Goal: Task Accomplishment & Management: Use online tool/utility

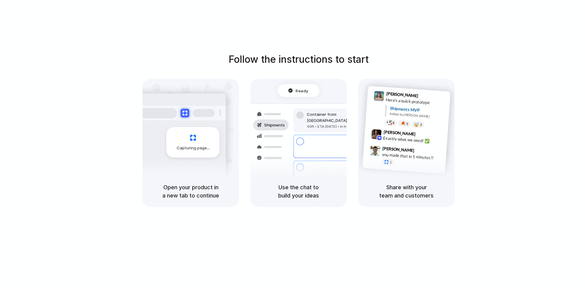
click at [258, 150] on div at bounding box center [270, 146] width 35 height 11
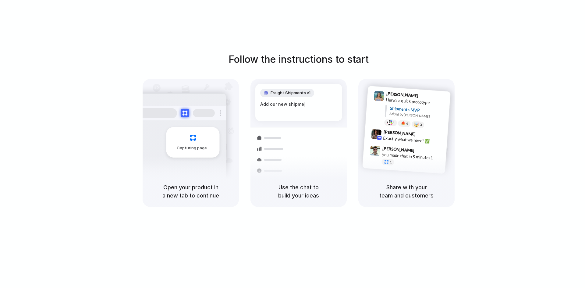
drag, startPoint x: 315, startPoint y: 168, endPoint x: 309, endPoint y: 176, distance: 9.9
click at [311, 173] on div "Express delivery to NYC Priority • 2-day • Dispatched" at bounding box center [334, 173] width 82 height 24
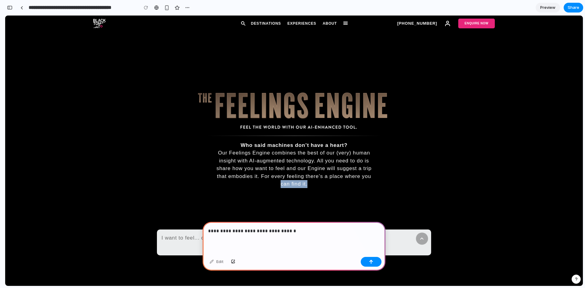
drag, startPoint x: 276, startPoint y: 219, endPoint x: 341, endPoint y: 223, distance: 65.0
click at [341, 223] on div "Who said machines don’t have a heart? Our Feelings Engine combines the best of …" at bounding box center [294, 151] width 334 height 270
click at [296, 230] on p "**********" at bounding box center [292, 230] width 169 height 7
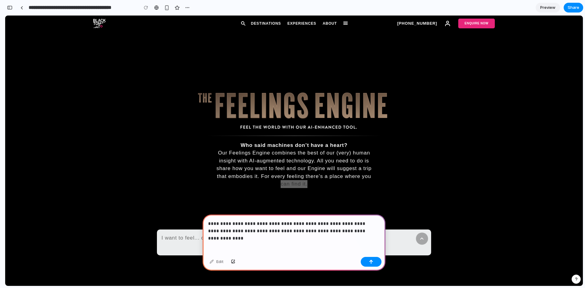
click at [333, 227] on p "**********" at bounding box center [292, 227] width 169 height 15
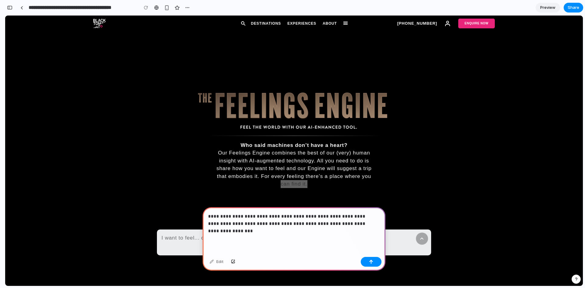
click at [277, 221] on p "**********" at bounding box center [292, 224] width 169 height 22
click at [365, 227] on p "**********" at bounding box center [292, 224] width 169 height 22
click at [322, 227] on p "**********" at bounding box center [292, 224] width 169 height 22
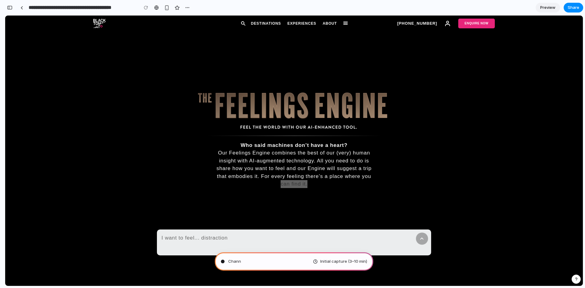
type input "**********"
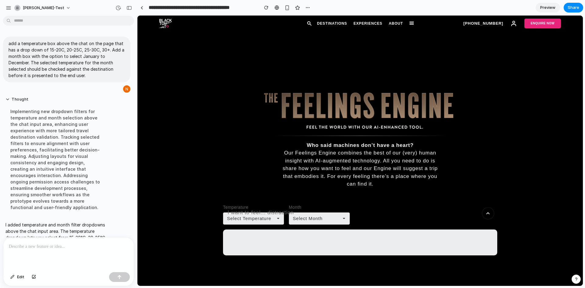
scroll to position [44, 0]
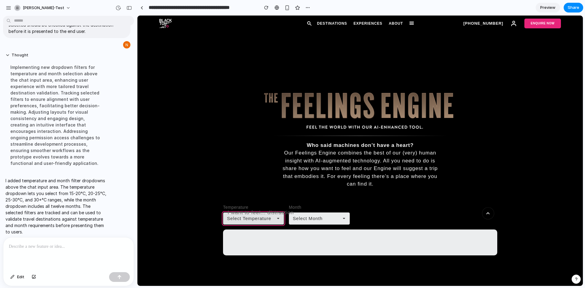
click at [258, 220] on span "Select Temperature" at bounding box center [249, 218] width 44 height 7
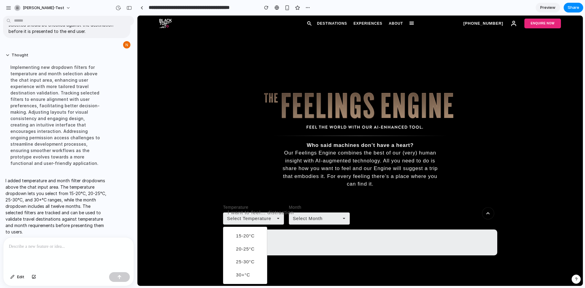
click at [249, 248] on span "20-25°C" at bounding box center [245, 248] width 19 height 7
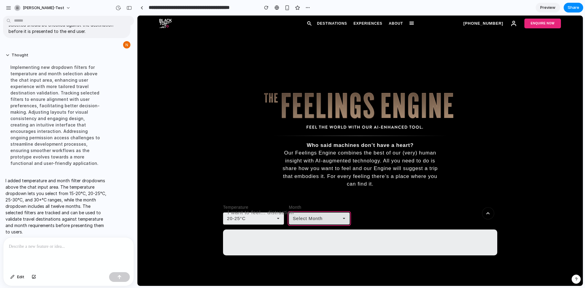
click at [327, 215] on button "Select Month" at bounding box center [319, 218] width 61 height 12
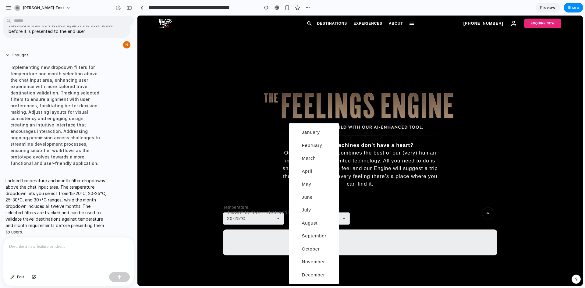
click at [312, 210] on li "July" at bounding box center [317, 210] width 37 height 10
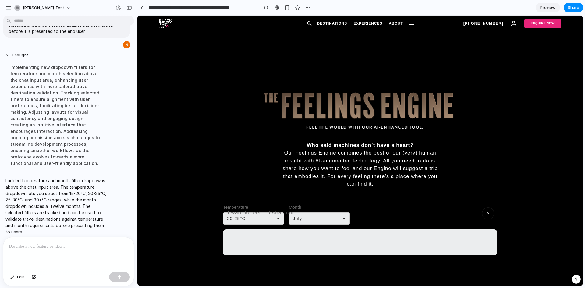
click at [295, 237] on textarea at bounding box center [360, 242] width 274 height 26
click at [16, 278] on button "Edit" at bounding box center [17, 277] width 20 height 10
click at [241, 206] on div at bounding box center [359, 151] width 445 height 270
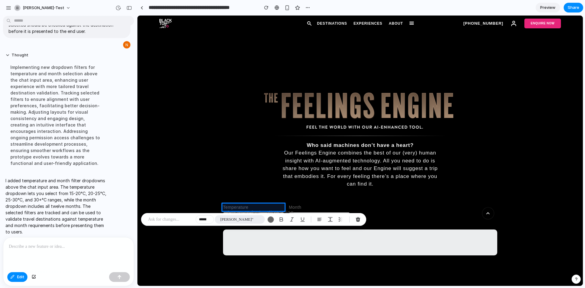
click at [250, 219] on span "Brandon Grotesque"" at bounding box center [236, 219] width 33 height 6
click at [160, 217] on div "Inter Arial Helvetica Times New Roman Georgia Courier New Verdana System UI Mon…" at bounding box center [292, 144] width 585 height 288
click at [160, 219] on p at bounding box center [170, 219] width 45 height 7
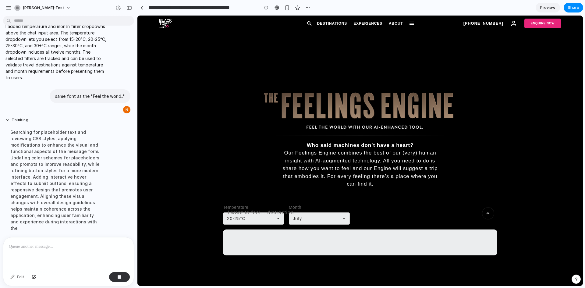
scroll to position [106, 0]
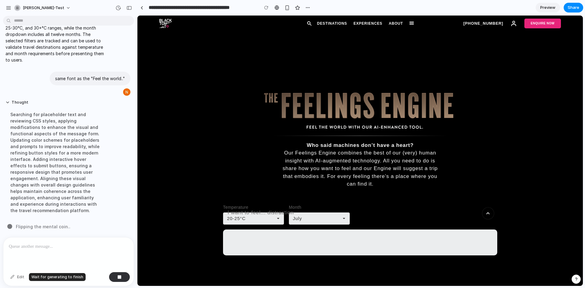
click at [18, 276] on div "Edit" at bounding box center [17, 277] width 20 height 10
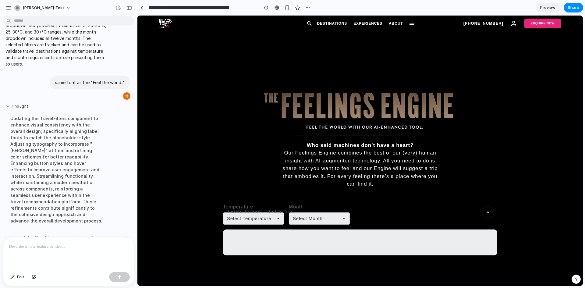
scroll to position [132, 0]
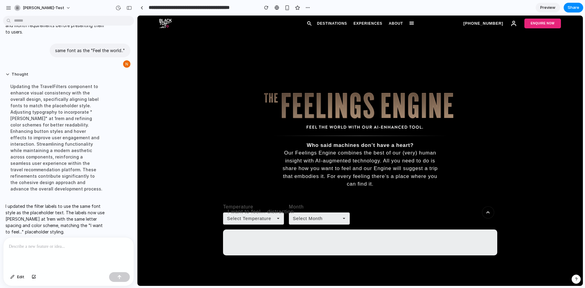
click at [17, 244] on p at bounding box center [68, 246] width 119 height 7
click at [17, 278] on span "Edit" at bounding box center [20, 277] width 7 height 6
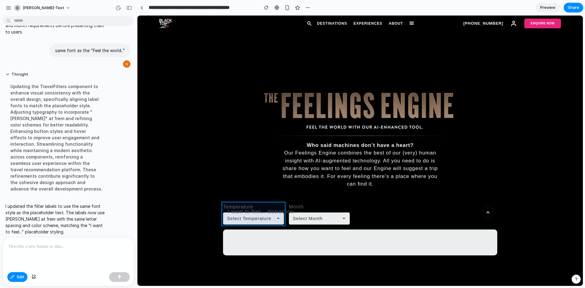
click at [283, 212] on div at bounding box center [359, 151] width 445 height 270
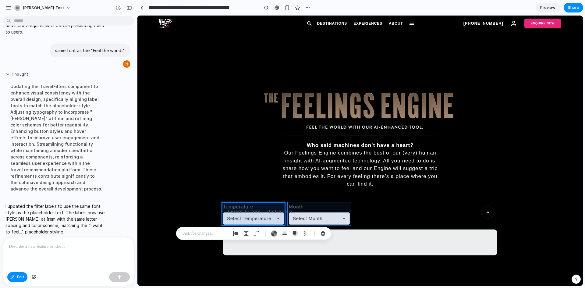
click at [294, 211] on div at bounding box center [359, 151] width 445 height 270
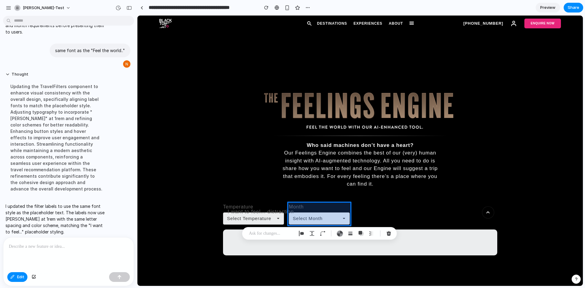
click at [281, 210] on div at bounding box center [359, 151] width 445 height 270
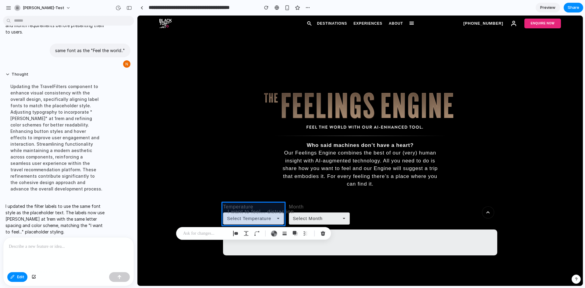
click at [61, 250] on div at bounding box center [68, 253] width 130 height 32
click at [308, 179] on div at bounding box center [359, 151] width 445 height 270
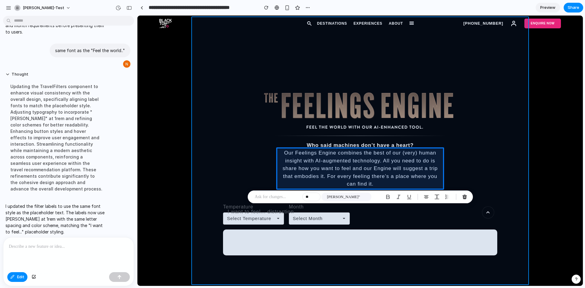
click at [224, 156] on div at bounding box center [359, 151] width 445 height 270
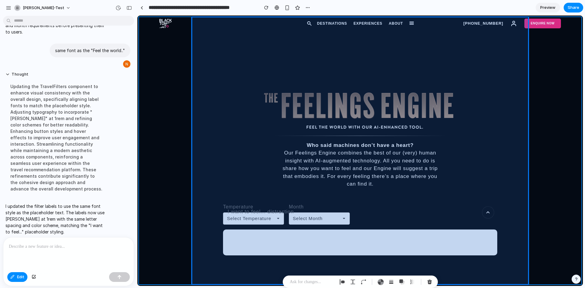
click at [148, 156] on div at bounding box center [359, 151] width 445 height 270
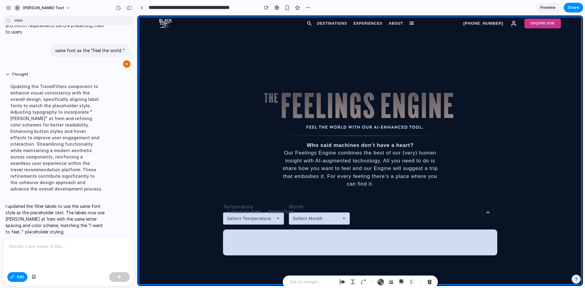
click at [51, 247] on p at bounding box center [68, 246] width 119 height 7
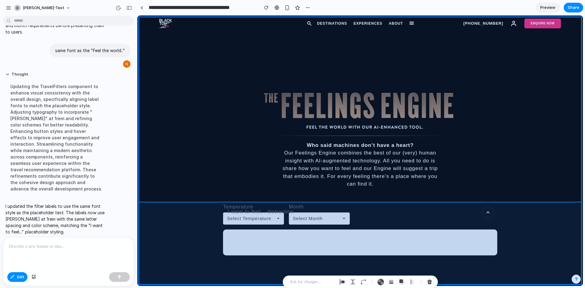
click at [188, 193] on div at bounding box center [359, 151] width 445 height 270
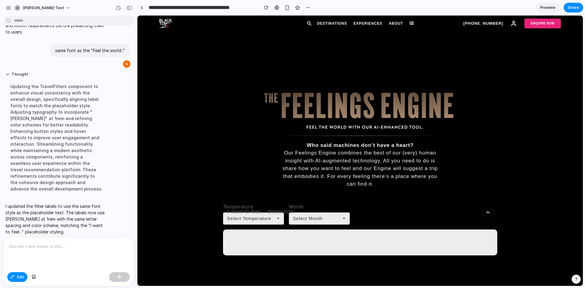
click at [56, 246] on p at bounding box center [68, 246] width 119 height 7
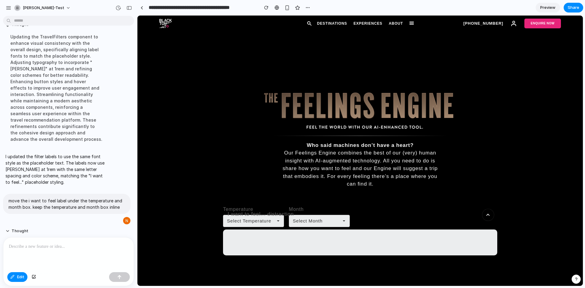
scroll to position [213, 0]
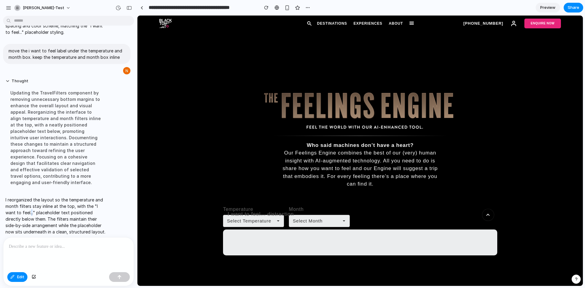
click at [31, 207] on p "I reorganized the layout so the temperature and month filters stay inline at th…" at bounding box center [56, 215] width 102 height 38
click at [79, 247] on p at bounding box center [67, 246] width 117 height 7
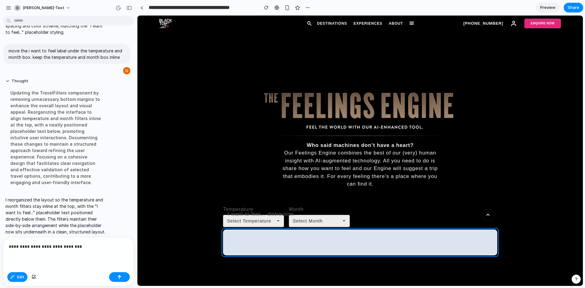
click at [236, 248] on div at bounding box center [359, 151] width 445 height 270
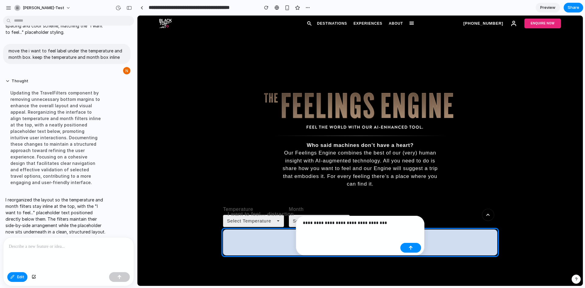
click at [346, 222] on p "**********" at bounding box center [350, 222] width 95 height 7
click at [320, 222] on p "**********" at bounding box center [350, 222] width 95 height 7
click at [352, 223] on p "**********" at bounding box center [350, 222] width 95 height 7
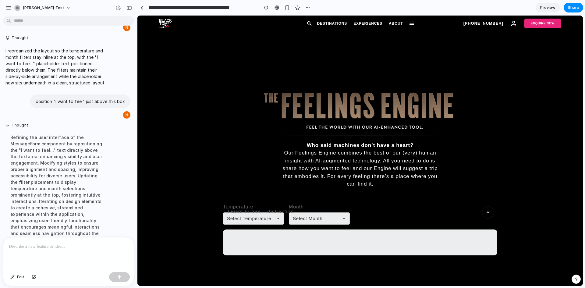
scroll to position [301, 0]
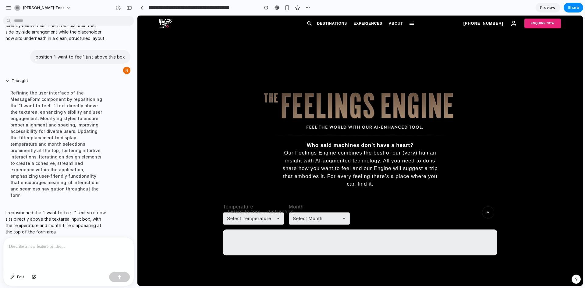
click at [62, 246] on p at bounding box center [67, 246] width 117 height 7
click at [249, 236] on textarea at bounding box center [360, 242] width 274 height 26
click at [252, 220] on span "Select Temperature" at bounding box center [249, 218] width 44 height 7
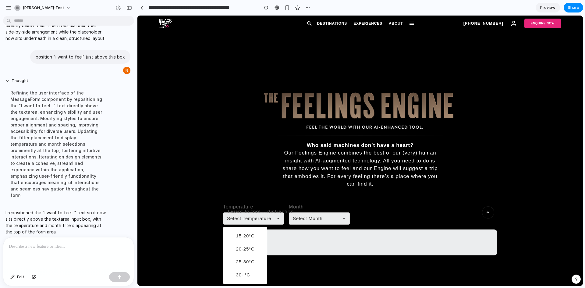
click at [245, 260] on span "25-30°C" at bounding box center [245, 261] width 19 height 7
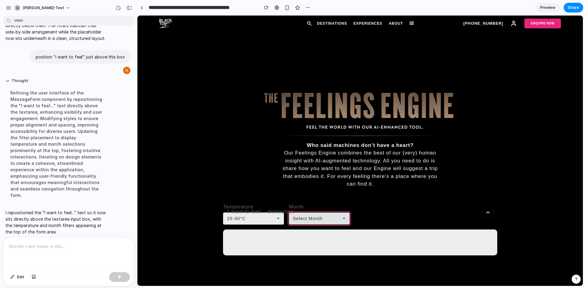
click at [318, 218] on span "Select Month" at bounding box center [308, 218] width 30 height 7
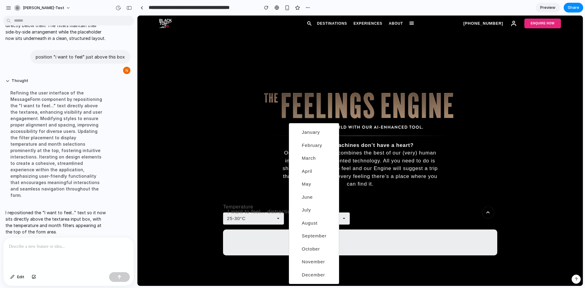
click at [318, 261] on span "November" at bounding box center [313, 261] width 23 height 7
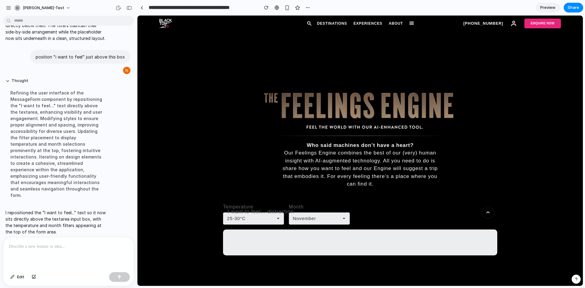
click at [286, 243] on textarea at bounding box center [360, 242] width 274 height 26
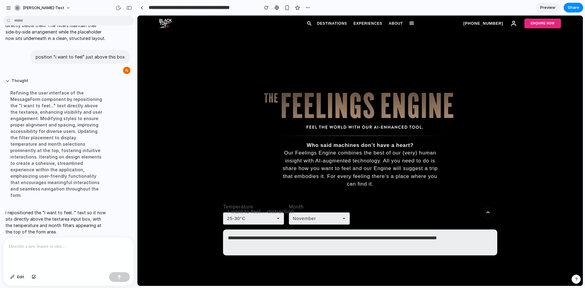
click at [488, 211] on button "Submit" at bounding box center [488, 212] width 12 height 12
click at [289, 9] on div "button" at bounding box center [286, 7] width 5 height 5
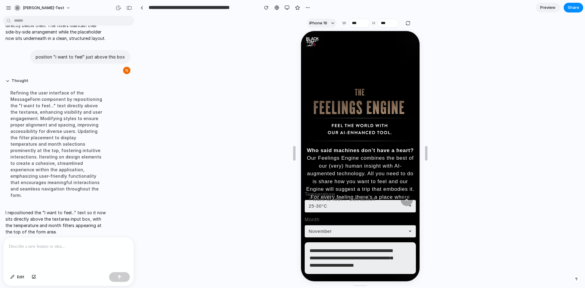
scroll to position [0, 0]
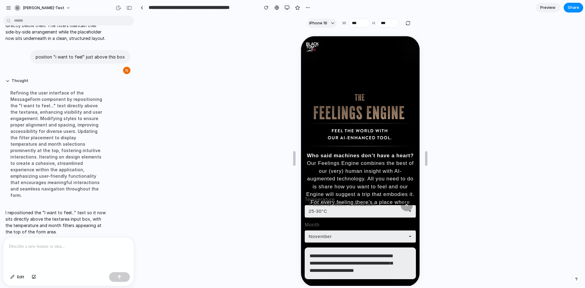
click at [286, 8] on div "button" at bounding box center [286, 7] width 5 height 5
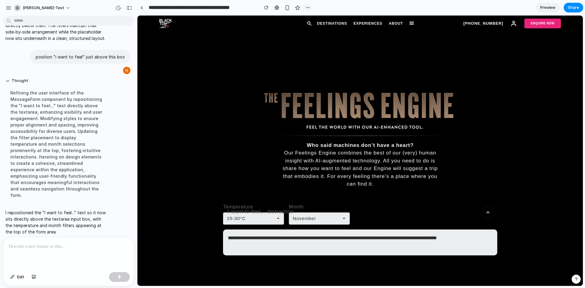
click at [308, 9] on div "button" at bounding box center [307, 7] width 5 height 5
click at [396, 236] on div "Duplicate Delete" at bounding box center [292, 144] width 585 height 288
drag, startPoint x: 484, startPoint y: 238, endPoint x: 209, endPoint y: 239, distance: 275.9
click at [209, 239] on div "**********" at bounding box center [359, 244] width 445 height 83
click at [544, 6] on span "Preview" at bounding box center [547, 8] width 15 height 6
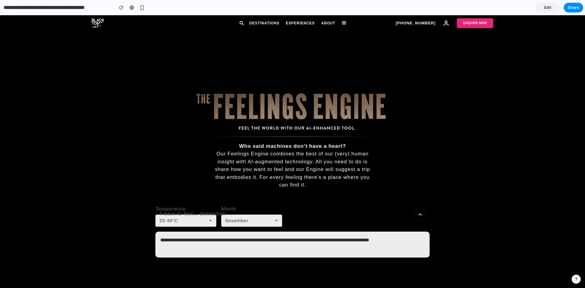
click at [381, 231] on div "**********" at bounding box center [292, 231] width 274 height 52
click at [408, 239] on textarea "**********" at bounding box center [292, 244] width 274 height 26
type textarea "**********"
click at [421, 208] on button "Submit" at bounding box center [420, 214] width 12 height 12
click at [384, 232] on textarea "**********" at bounding box center [292, 244] width 274 height 26
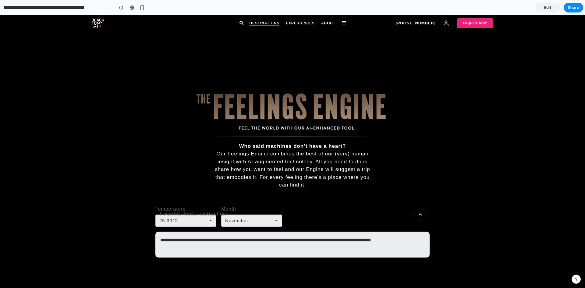
click at [259, 20] on link "Destinations" at bounding box center [264, 22] width 30 height 5
click at [550, 7] on span "Edit" at bounding box center [547, 8] width 7 height 6
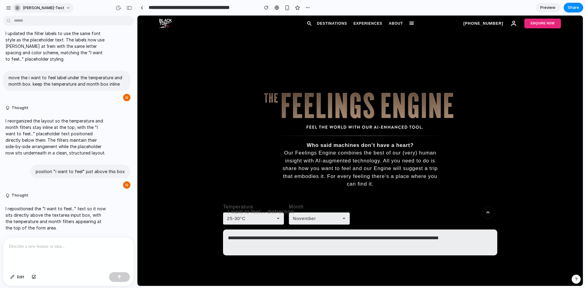
click at [47, 9] on button "[PERSON_NAME]-test" at bounding box center [43, 8] width 62 height 10
click at [84, 53] on li "Light" at bounding box center [83, 51] width 36 height 10
click at [48, 6] on button "[PERSON_NAME]-test" at bounding box center [43, 8] width 62 height 10
click at [142, 7] on div "Settings Invite members Change theme Sign out" at bounding box center [292, 144] width 585 height 288
click at [8, 4] on button "button" at bounding box center [8, 7] width 9 height 9
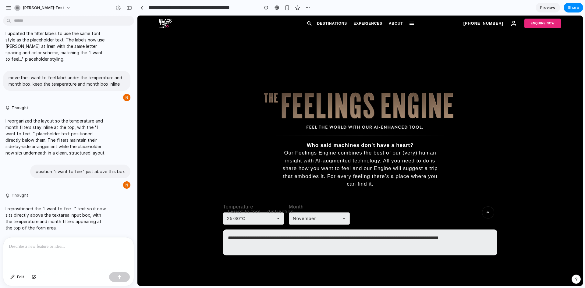
click at [76, 252] on div at bounding box center [68, 253] width 130 height 32
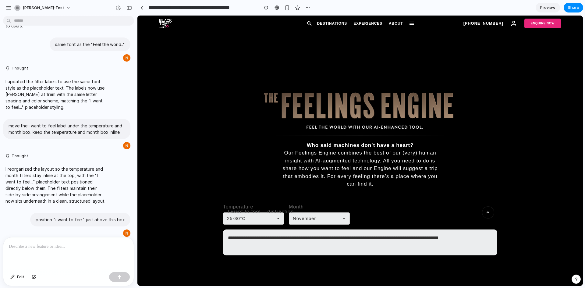
scroll to position [188, 0]
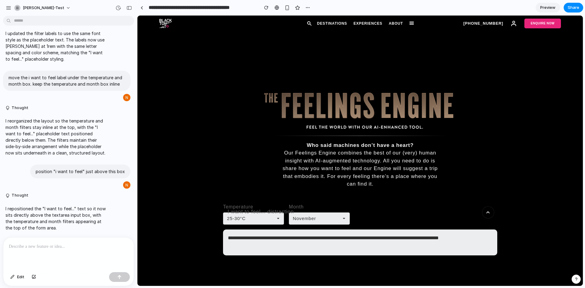
click at [39, 248] on div at bounding box center [68, 253] width 130 height 32
click at [447, 229] on textarea "**********" at bounding box center [360, 242] width 274 height 26
click at [476, 229] on textarea "**********" at bounding box center [360, 242] width 274 height 26
click at [278, 229] on textarea "**********" at bounding box center [360, 242] width 274 height 26
click at [289, 234] on textarea "**********" at bounding box center [360, 242] width 274 height 26
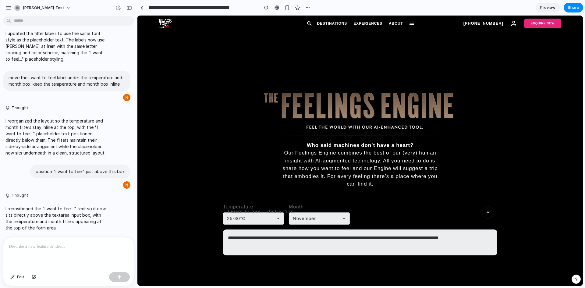
click at [474, 231] on textarea "**********" at bounding box center [360, 242] width 274 height 26
click at [417, 139] on div "Who said machines don’t have a heart? Our Feelings Engine combines the best of …" at bounding box center [360, 132] width 192 height 112
click at [333, 27] on div "Destinations Experiences About +44 207 426 9888 Enquire Now" at bounding box center [359, 24] width 401 height 10
click at [334, 23] on link "Destinations" at bounding box center [332, 23] width 30 height 5
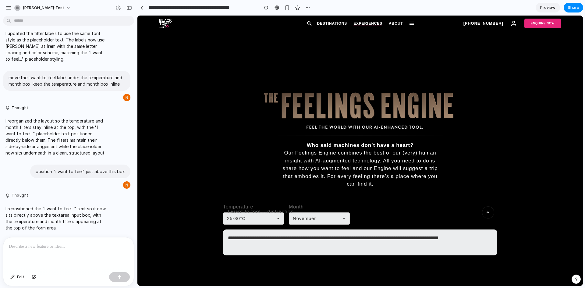
drag, startPoint x: 369, startPoint y: 21, endPoint x: 377, endPoint y: 21, distance: 7.6
click at [369, 21] on link "Experiences" at bounding box center [367, 23] width 29 height 5
click at [394, 22] on link "About" at bounding box center [396, 23] width 14 height 5
click at [411, 22] on div at bounding box center [411, 23] width 4 height 3
click at [549, 23] on link "Enquire Now" at bounding box center [542, 24] width 37 height 10
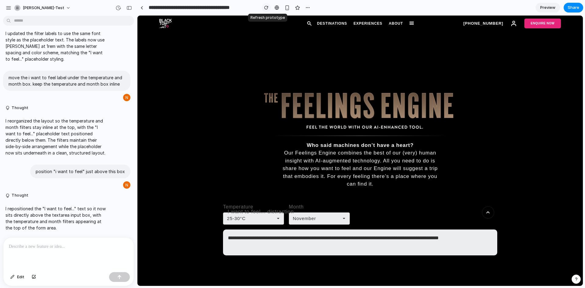
click at [267, 8] on div "button" at bounding box center [266, 7] width 4 height 4
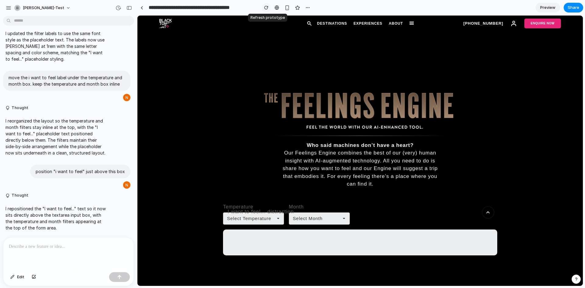
scroll to position [0, 0]
click at [267, 8] on div "button" at bounding box center [266, 7] width 4 height 4
click at [364, 20] on div "Destinations Experiences About +44 207 426 9888 Enquire Now" at bounding box center [359, 24] width 401 height 10
click at [397, 20] on div "Destinations Experiences About +44 207 426 9888 Enquire Now" at bounding box center [359, 24] width 401 height 10
click at [418, 21] on div "+44 207 426 9888 Enquire Now" at bounding box center [487, 24] width 147 height 10
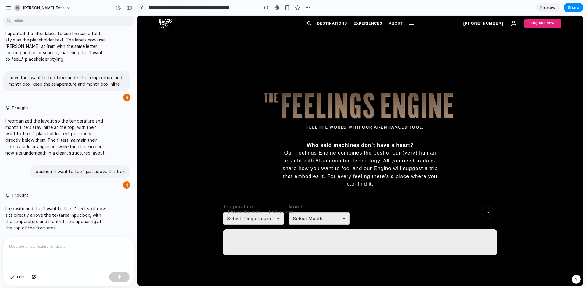
click at [141, 9] on div at bounding box center [141, 7] width 3 height 3
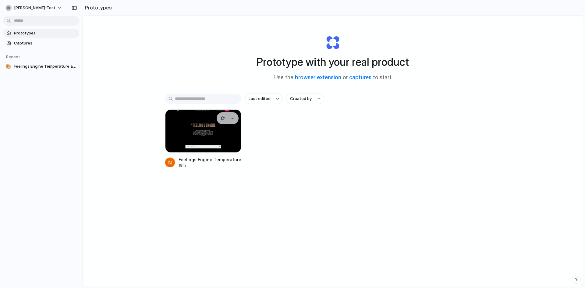
click at [208, 111] on div at bounding box center [203, 130] width 76 height 43
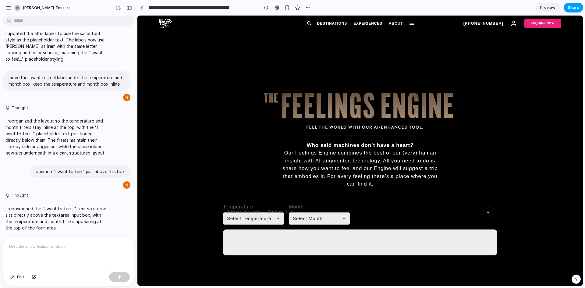
click at [576, 6] on span "Share" at bounding box center [573, 8] width 12 height 6
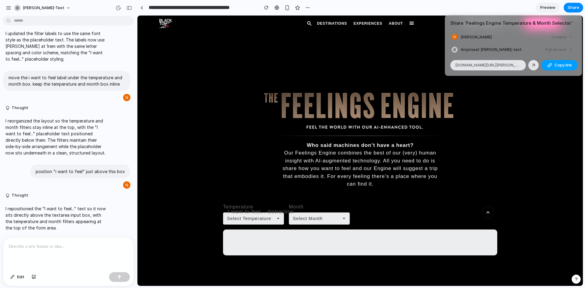
click at [558, 65] on span "Copy link" at bounding box center [562, 65] width 17 height 6
click at [61, 248] on div "Share ' Feelings Engine Temperature & Month Selector ' Nadine Test Creator Anyo…" at bounding box center [292, 144] width 585 height 288
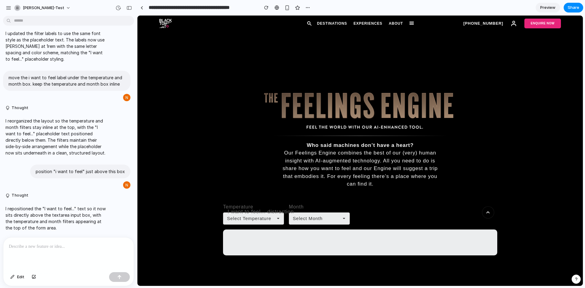
click at [263, 235] on textarea at bounding box center [360, 242] width 274 height 26
click at [20, 276] on span "Edit" at bounding box center [20, 277] width 7 height 6
click at [244, 206] on div at bounding box center [359, 151] width 445 height 270
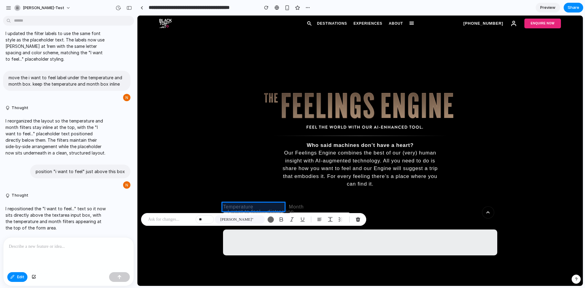
click at [252, 206] on div at bounding box center [359, 151] width 445 height 270
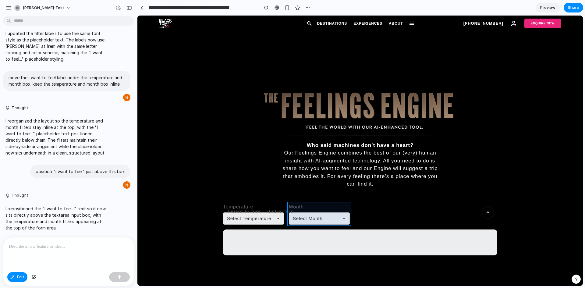
click at [290, 208] on div at bounding box center [359, 151] width 445 height 270
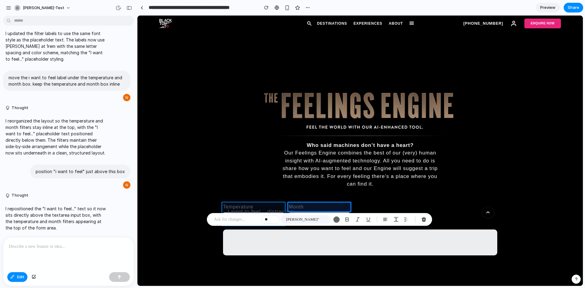
click at [259, 208] on div at bounding box center [359, 151] width 445 height 270
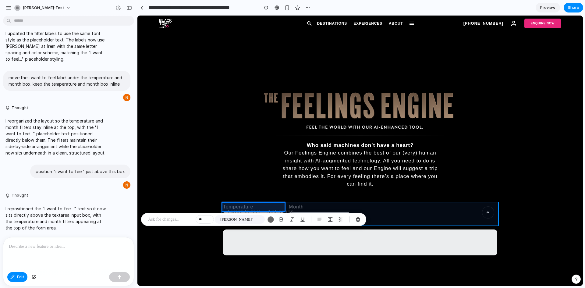
click at [453, 214] on div at bounding box center [359, 151] width 445 height 270
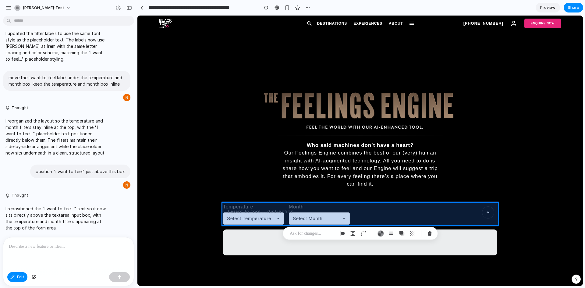
click at [453, 214] on div at bounding box center [359, 151] width 445 height 270
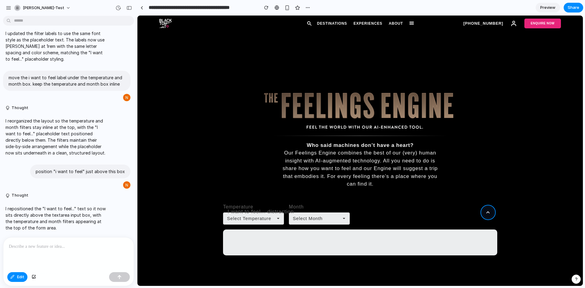
click at [489, 214] on div at bounding box center [359, 151] width 445 height 270
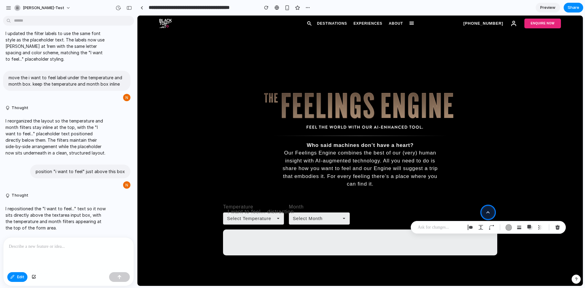
click at [488, 213] on div at bounding box center [359, 151] width 445 height 270
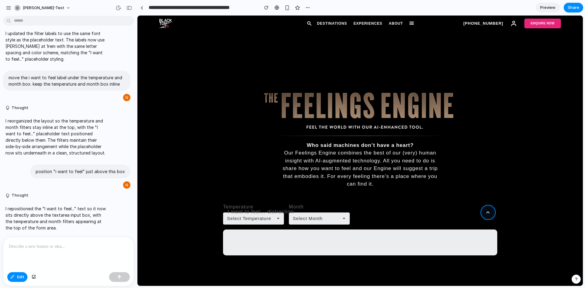
click at [488, 213] on div at bounding box center [359, 151] width 445 height 270
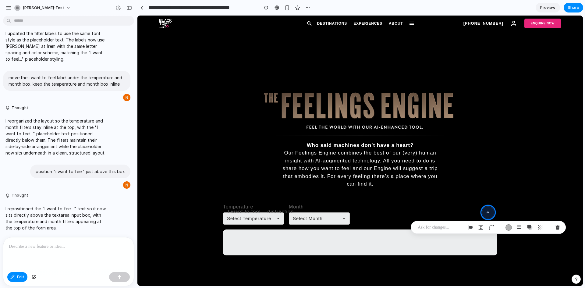
click at [484, 211] on div at bounding box center [359, 151] width 445 height 270
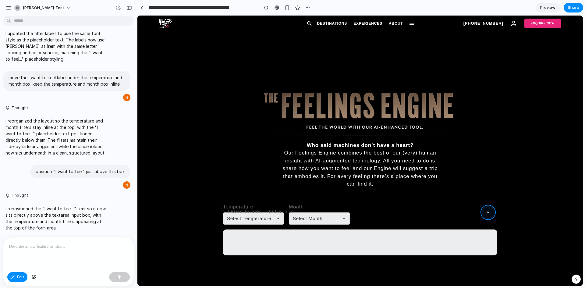
drag, startPoint x: 488, startPoint y: 211, endPoint x: 484, endPoint y: 213, distance: 4.5
click at [484, 213] on div at bounding box center [359, 151] width 445 height 270
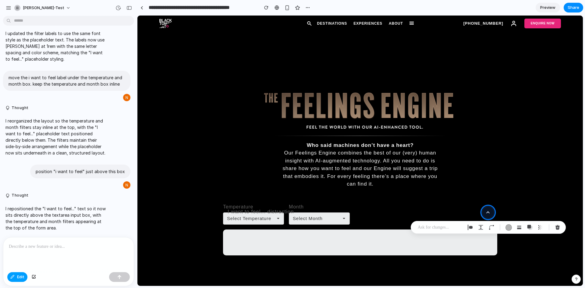
click at [14, 279] on button "Edit" at bounding box center [17, 277] width 20 height 10
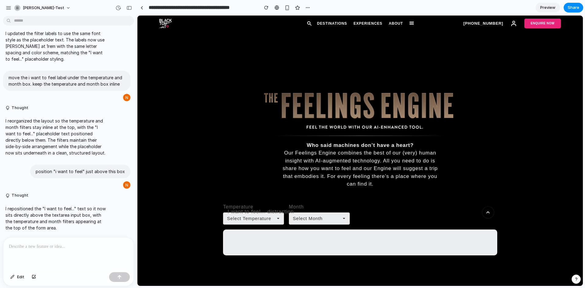
click at [486, 213] on button "Submit" at bounding box center [488, 212] width 12 height 12
click at [21, 278] on span "Edit" at bounding box center [20, 277] width 7 height 6
click at [488, 213] on div at bounding box center [359, 151] width 445 height 270
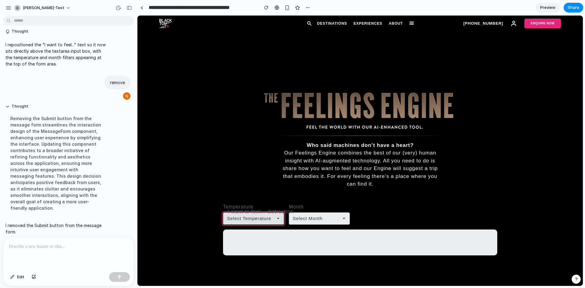
click at [275, 212] on button "Select Temperature" at bounding box center [253, 218] width 61 height 12
click at [277, 210] on div "15-20°C 20-25°C 25-30°C 30+°C" at bounding box center [359, 151] width 445 height 270
click at [279, 210] on label "Temperature" at bounding box center [253, 206] width 61 height 7
click at [284, 209] on div "Temperature Select Temperature Month Select Month" at bounding box center [360, 214] width 274 height 22
click at [291, 211] on div "Month Select Month" at bounding box center [319, 214] width 61 height 22
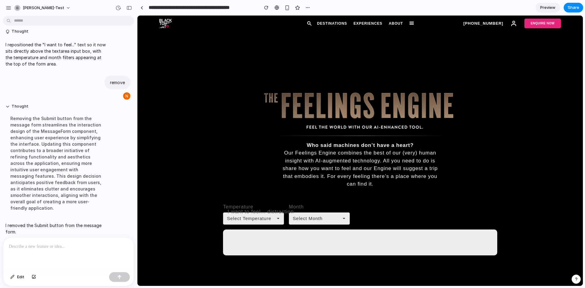
click at [293, 211] on div "Month Select Month" at bounding box center [319, 214] width 61 height 22
click at [293, 209] on label "Month" at bounding box center [319, 206] width 61 height 7
click at [294, 206] on label "Month" at bounding box center [319, 206] width 61 height 7
click at [299, 203] on label "Month" at bounding box center [319, 206] width 61 height 7
click at [18, 276] on span "Edit" at bounding box center [20, 277] width 7 height 6
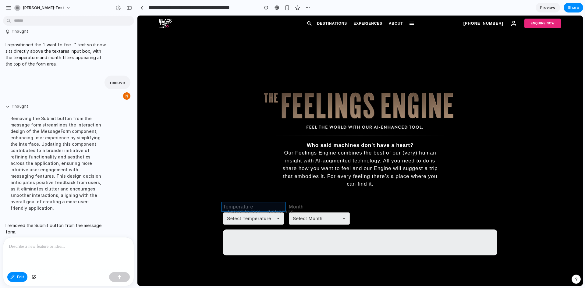
click at [266, 207] on div at bounding box center [359, 151] width 445 height 270
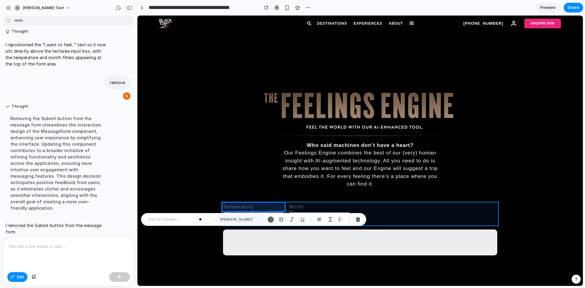
click at [289, 207] on div at bounding box center [359, 151] width 445 height 270
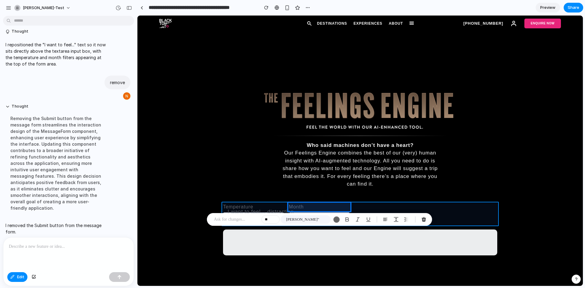
click at [399, 207] on div at bounding box center [359, 151] width 445 height 270
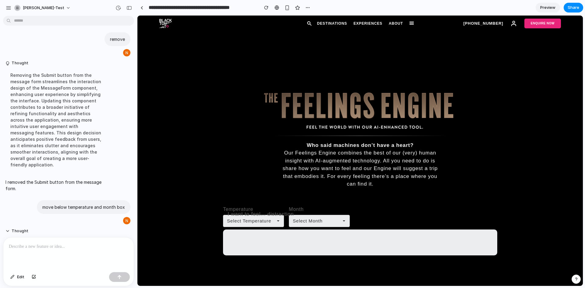
scroll to position [418, 0]
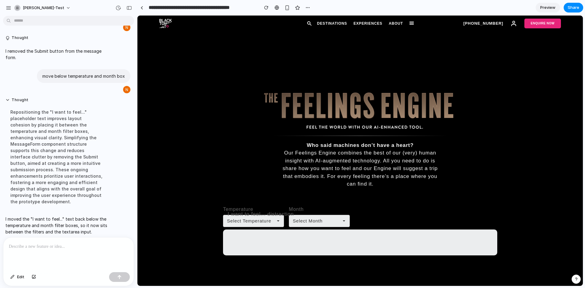
click at [73, 247] on p at bounding box center [68, 246] width 119 height 7
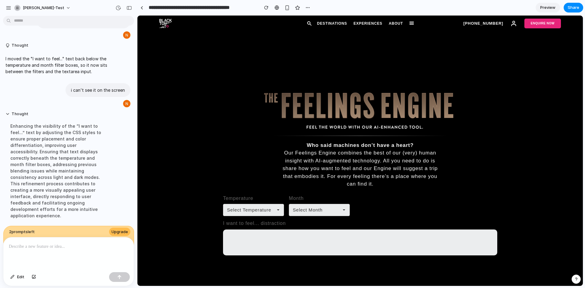
scroll to position [505, 0]
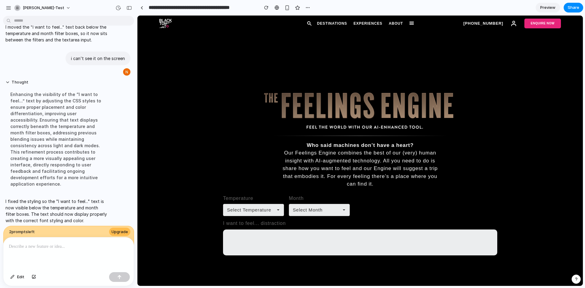
click at [84, 213] on p "I fixed the styling so the "I want to feel..." text is now visible below the te…" at bounding box center [56, 211] width 102 height 26
click at [268, 241] on textarea at bounding box center [360, 242] width 274 height 26
click at [552, 2] on section "**********" at bounding box center [360, 7] width 446 height 15
click at [551, 7] on span "Preview" at bounding box center [547, 8] width 15 height 6
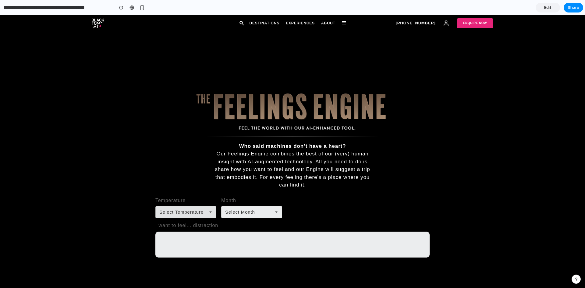
click at [183, 216] on button "Select Temperature" at bounding box center [185, 212] width 61 height 12
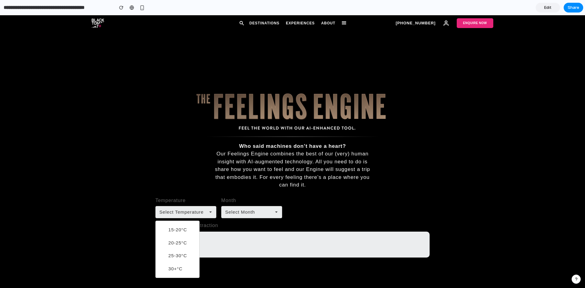
click at [183, 250] on ul "15-20°C 20-25°C 25-30°C 30+°C" at bounding box center [181, 249] width 33 height 52
click at [181, 256] on span "25-30°C" at bounding box center [177, 255] width 19 height 7
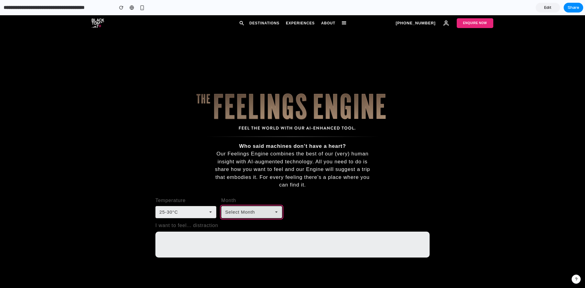
click at [244, 207] on button "Select Month" at bounding box center [251, 212] width 61 height 12
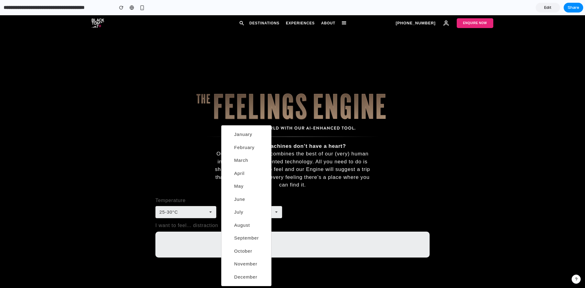
click at [250, 261] on span "November" at bounding box center [245, 263] width 23 height 7
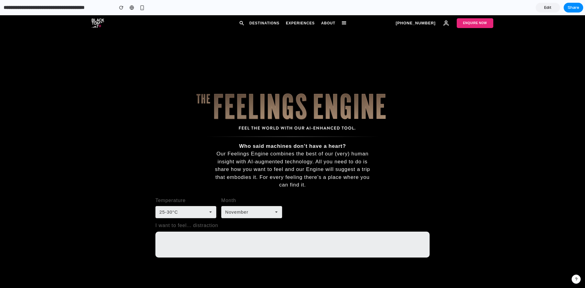
click at [227, 248] on textarea at bounding box center [292, 244] width 274 height 26
type textarea "*********"
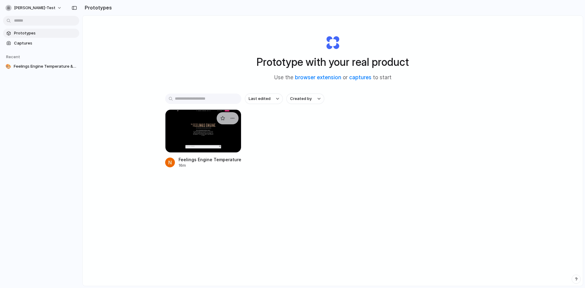
click at [192, 118] on div at bounding box center [203, 130] width 76 height 43
click at [40, 8] on button "[PERSON_NAME]-test" at bounding box center [34, 8] width 62 height 10
click at [42, 9] on button "[PERSON_NAME]-test" at bounding box center [34, 8] width 62 height 10
click at [23, 21] on span "Settings" at bounding box center [22, 22] width 17 height 6
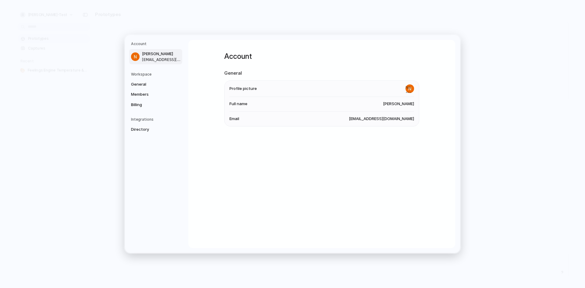
click at [158, 76] on h5 "Workspace" at bounding box center [156, 74] width 51 height 5
click at [144, 71] on nav "Account [PERSON_NAME] [EMAIL_ADDRESS][DOMAIN_NAME] Workspace General Members Bi…" at bounding box center [156, 144] width 63 height 218
click at [143, 75] on h5 "Workspace" at bounding box center [156, 74] width 51 height 5
click at [139, 85] on span "General" at bounding box center [150, 84] width 39 height 6
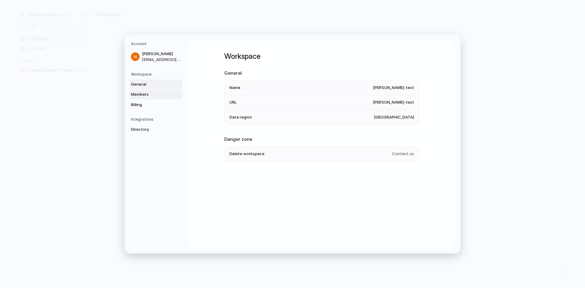
click at [140, 97] on span "Members" at bounding box center [150, 94] width 39 height 6
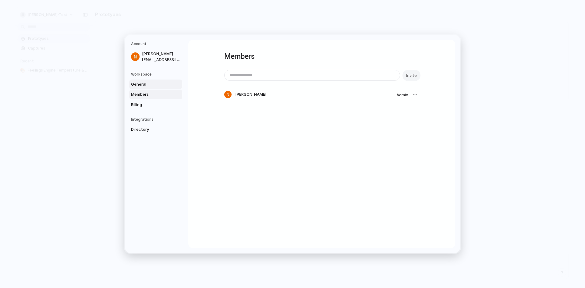
click at [140, 83] on span "General" at bounding box center [150, 84] width 39 height 6
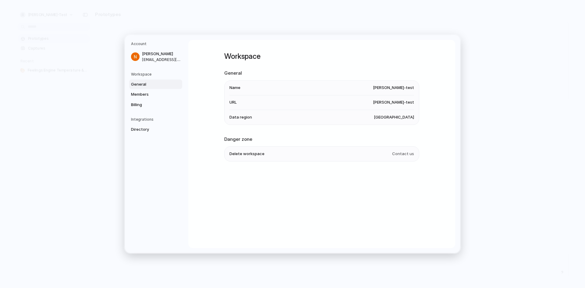
click at [404, 118] on span "United States" at bounding box center [394, 117] width 40 height 6
click at [304, 117] on li "Data region United States" at bounding box center [321, 117] width 185 height 15
click at [138, 103] on span "Billing" at bounding box center [150, 105] width 39 height 6
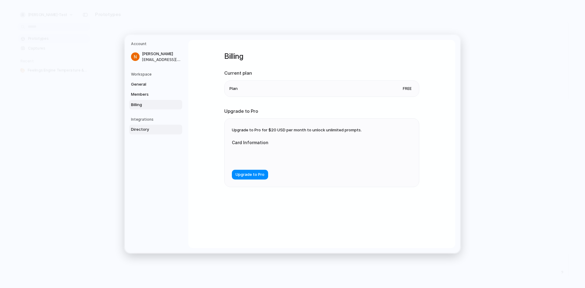
click at [140, 127] on span "Directory" at bounding box center [150, 129] width 39 height 6
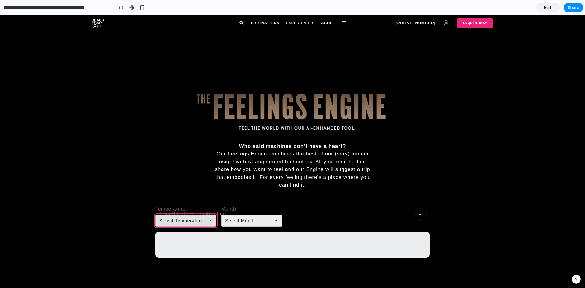
click at [203, 218] on span "Select Temperature" at bounding box center [181, 220] width 44 height 7
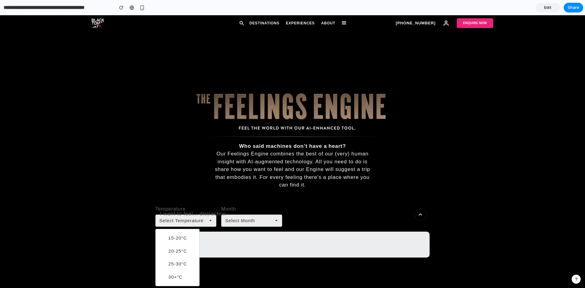
click at [187, 253] on li "20-25°C" at bounding box center [181, 251] width 31 height 10
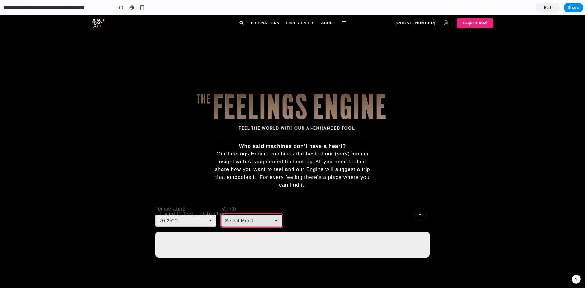
click at [243, 221] on span "Select Month" at bounding box center [240, 220] width 30 height 7
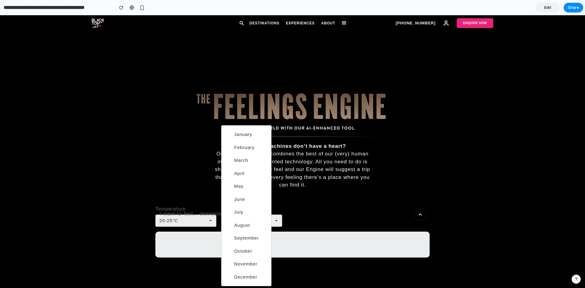
click at [240, 238] on span "September" at bounding box center [246, 237] width 25 height 7
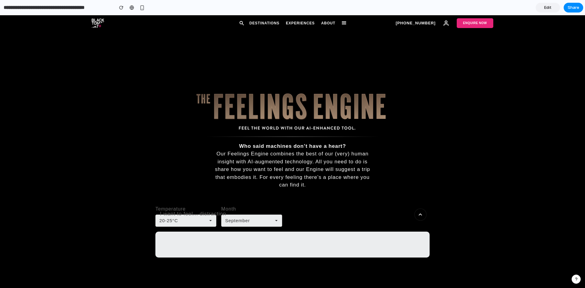
click at [234, 242] on textarea at bounding box center [292, 244] width 274 height 26
type textarea "**********"
click at [297, 19] on div "Destinations Experiences About +44 207 426 9888 Enquire Now" at bounding box center [292, 23] width 401 height 10
click at [297, 22] on link "Experiences" at bounding box center [300, 22] width 29 height 5
click at [331, 24] on link "About" at bounding box center [328, 22] width 14 height 5
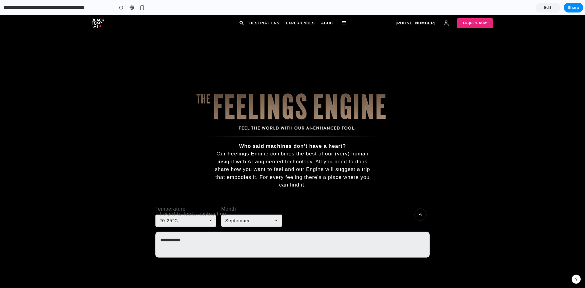
click at [343, 22] on div at bounding box center [344, 22] width 4 height 3
click at [471, 26] on link "Enquire Now" at bounding box center [474, 23] width 37 height 10
click at [100, 11] on input "**********" at bounding box center [56, 7] width 109 height 11
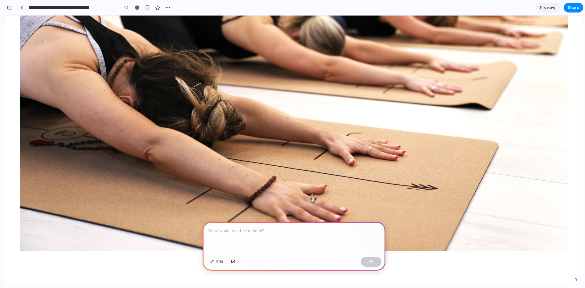
scroll to position [365, 0]
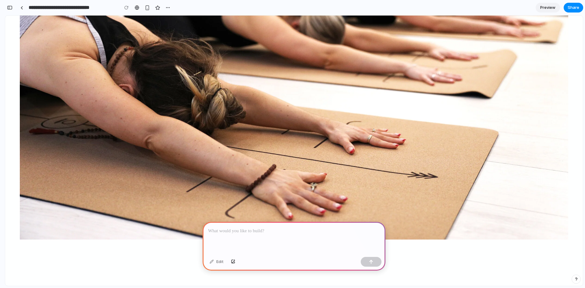
click at [211, 264] on div "Edit" at bounding box center [216, 262] width 20 height 10
click at [219, 262] on div "Edit" at bounding box center [216, 262] width 20 height 10
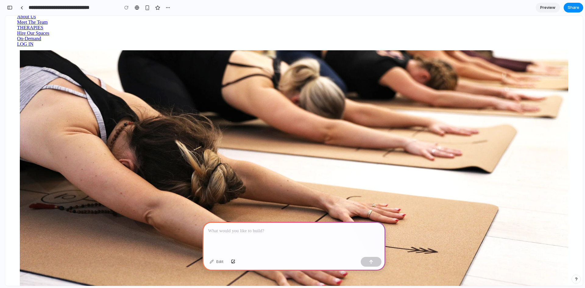
scroll to position [304, 0]
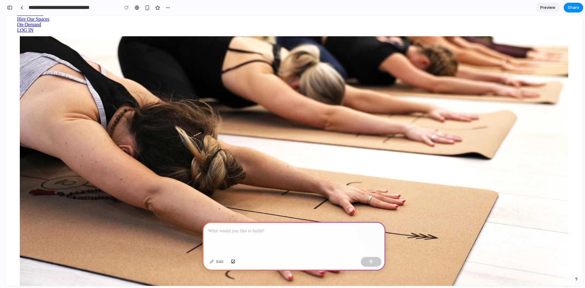
click at [270, 227] on p at bounding box center [294, 230] width 172 height 7
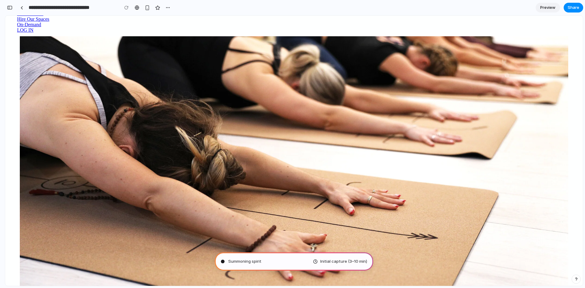
type input "**********"
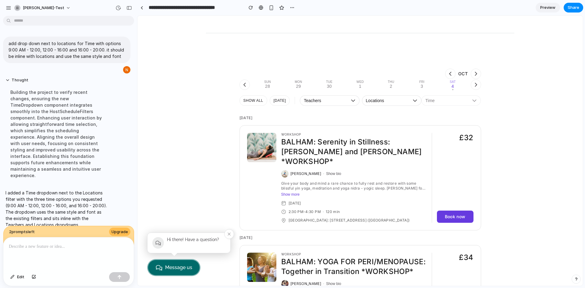
click at [434, 102] on span "Time" at bounding box center [447, 100] width 45 height 5
click at [434, 130] on ul "9:00 AM - 12:00 12:00 - 16:00 16:00 - 20:00" at bounding box center [441, 135] width 45 height 38
click at [433, 134] on span "12:00 - 16:00" at bounding box center [435, 134] width 25 height 5
click at [400, 102] on span "Locations" at bounding box center [388, 100] width 45 height 5
click at [338, 99] on span "Teachers" at bounding box center [326, 100] width 45 height 5
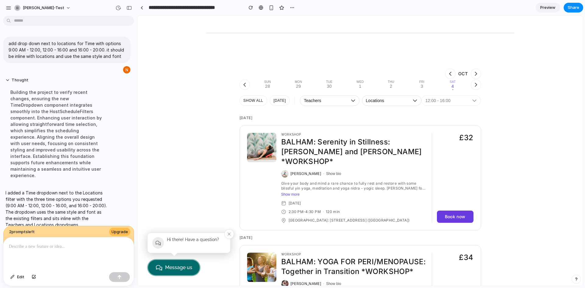
click at [447, 103] on span "12:00 - 16:00" at bounding box center [447, 100] width 45 height 5
click at [447, 115] on div "9:00 AM - 12:00 12:00 - 16:00 16:00 - 20:00" at bounding box center [442, 135] width 46 height 54
click at [499, 105] on div "9:00 AM - 12:00 12:00 - 16:00 16:00 - 20:00" at bounding box center [359, 151] width 445 height 270
drag, startPoint x: 457, startPoint y: 101, endPoint x: 452, endPoint y: 101, distance: 4.6
click at [452, 101] on span "12:00 - 16:00" at bounding box center [447, 100] width 45 height 5
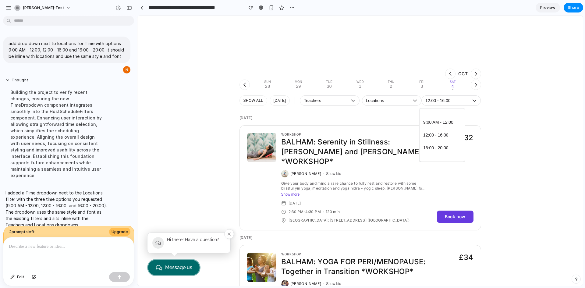
click at [453, 114] on div "9:00 AM - 12:00 12:00 - 16:00 16:00 - 20:00" at bounding box center [442, 135] width 46 height 54
click at [544, 6] on span "Preview" at bounding box center [547, 8] width 15 height 6
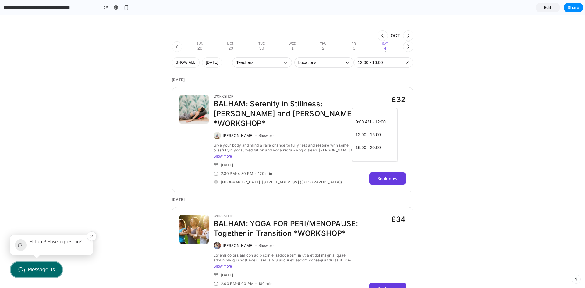
scroll to position [365, 0]
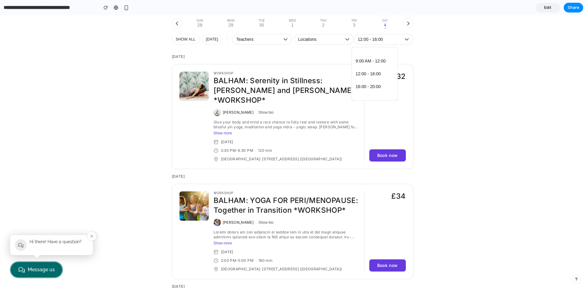
click at [323, 41] on div "9:00 AM - 12:00 12:00 - 16:00 16:00 - 20:00" at bounding box center [292, 151] width 585 height 273
click at [329, 40] on span "Locations" at bounding box center [320, 39] width 45 height 5
click at [333, 40] on span "Locations" at bounding box center [320, 39] width 45 height 5
click at [345, 39] on icon "button" at bounding box center [347, 39] width 5 height 5
click at [283, 39] on icon "button" at bounding box center [285, 39] width 5 height 5
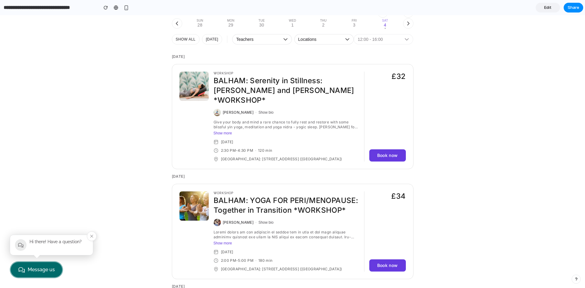
click at [369, 37] on span "12:00 - 16:00" at bounding box center [379, 39] width 45 height 5
click at [365, 59] on span "9:00 AM - 12:00" at bounding box center [370, 60] width 30 height 5
click at [396, 41] on span "9:00 AM - 12:00" at bounding box center [379, 39] width 45 height 5
click at [375, 52] on div "9:00 AM - 12:00 12:00 - 16:00 16:00 - 20:00" at bounding box center [374, 74] width 46 height 54
click at [364, 49] on div "9:00 AM - 12:00 12:00 - 16:00 16:00 - 20:00" at bounding box center [374, 74] width 46 height 54
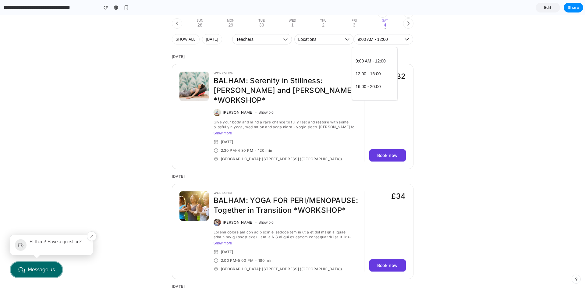
click at [315, 52] on div "9:00 AM - 12:00 12:00 - 16:00 16:00 - 20:00" at bounding box center [292, 151] width 585 height 273
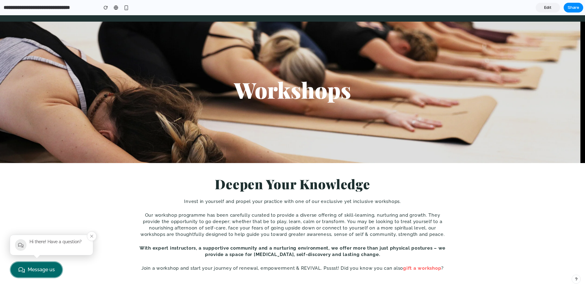
scroll to position [0, 0]
